Goal: Transaction & Acquisition: Purchase product/service

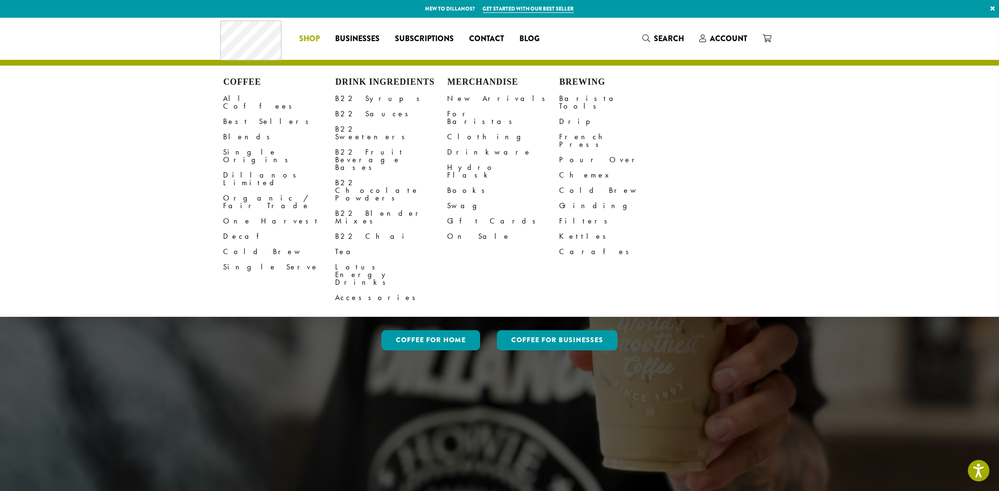
click at [308, 39] on span "Shop" at bounding box center [309, 39] width 21 height 12
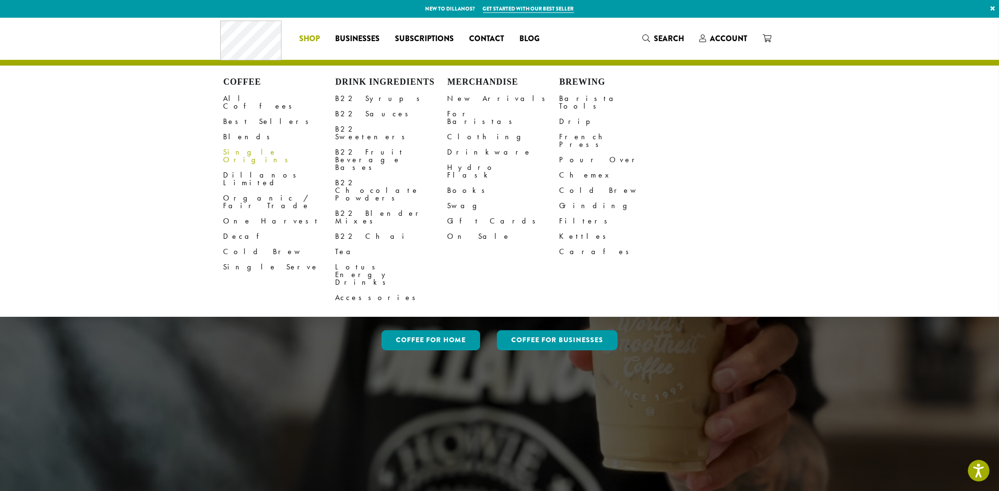
click at [237, 145] on link "Single Origins" at bounding box center [280, 156] width 112 height 23
